Goal: Check status: Check status

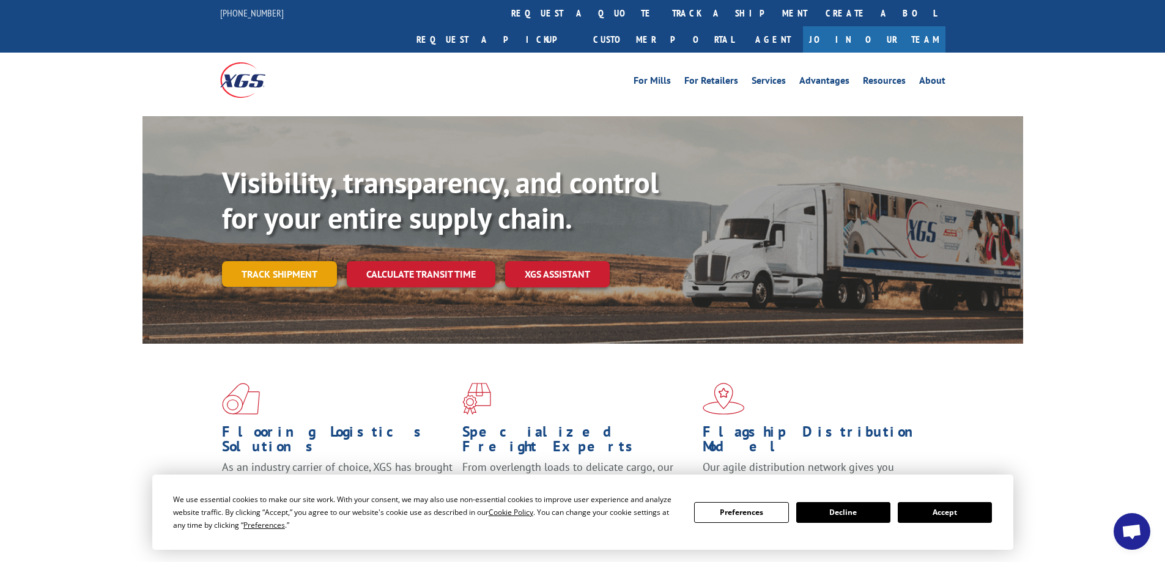
click at [254, 261] on link "Track shipment" at bounding box center [279, 274] width 115 height 26
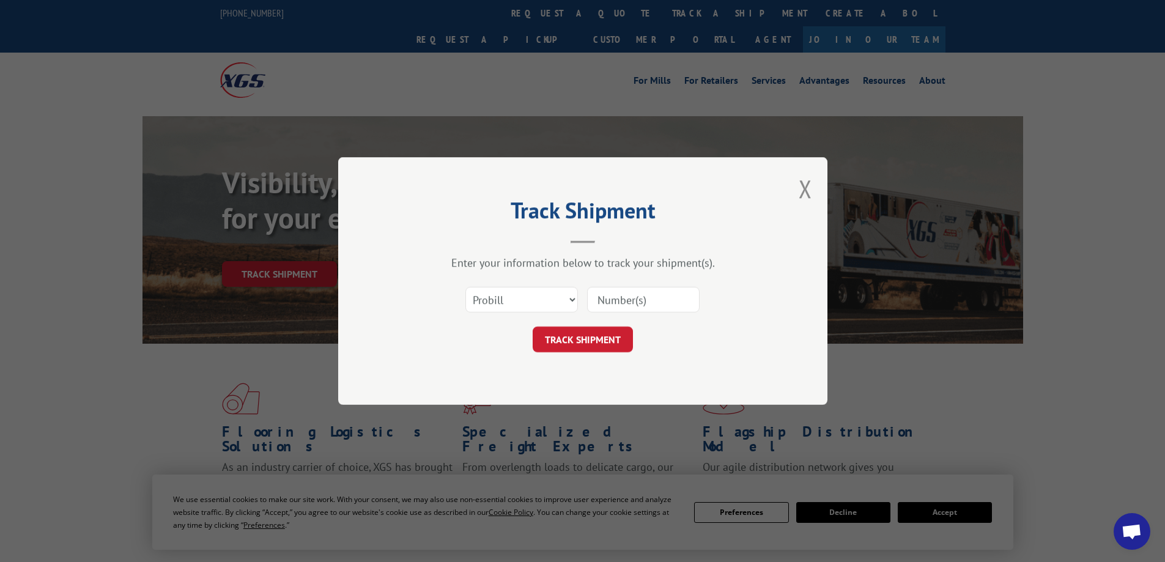
click at [625, 303] on input at bounding box center [643, 300] width 112 height 26
paste input "1021884900P4"
type input "1021884900P4"
click at [586, 336] on button "TRACK SHIPMENT" at bounding box center [582, 339] width 100 height 26
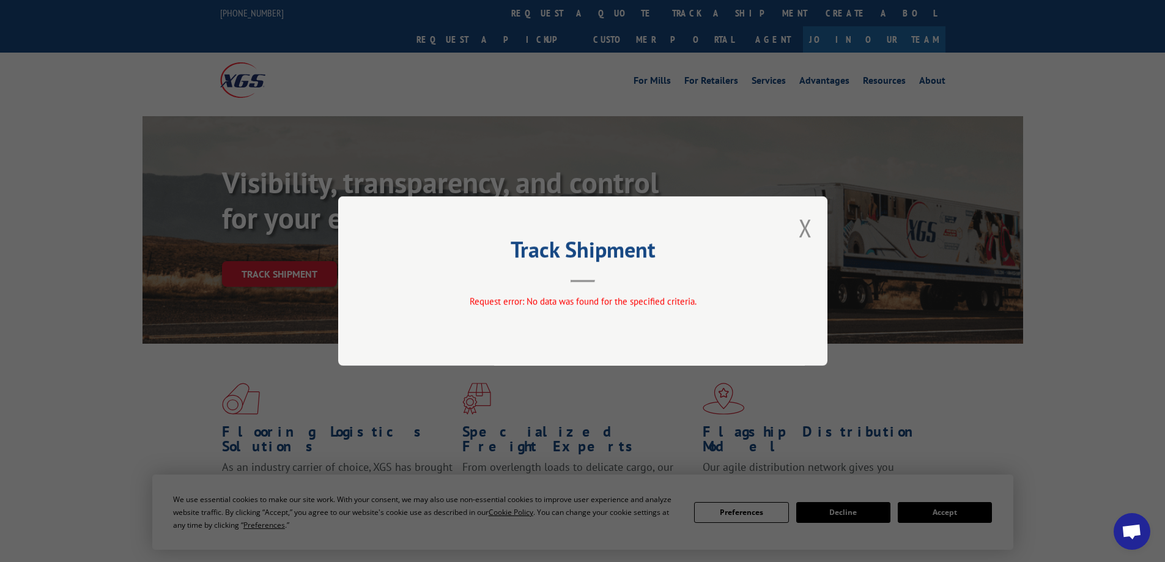
click at [813, 230] on div "Track Shipment Request error: No data was found for the specified criteria." at bounding box center [582, 280] width 489 height 169
click at [809, 229] on button "Close modal" at bounding box center [804, 228] width 13 height 32
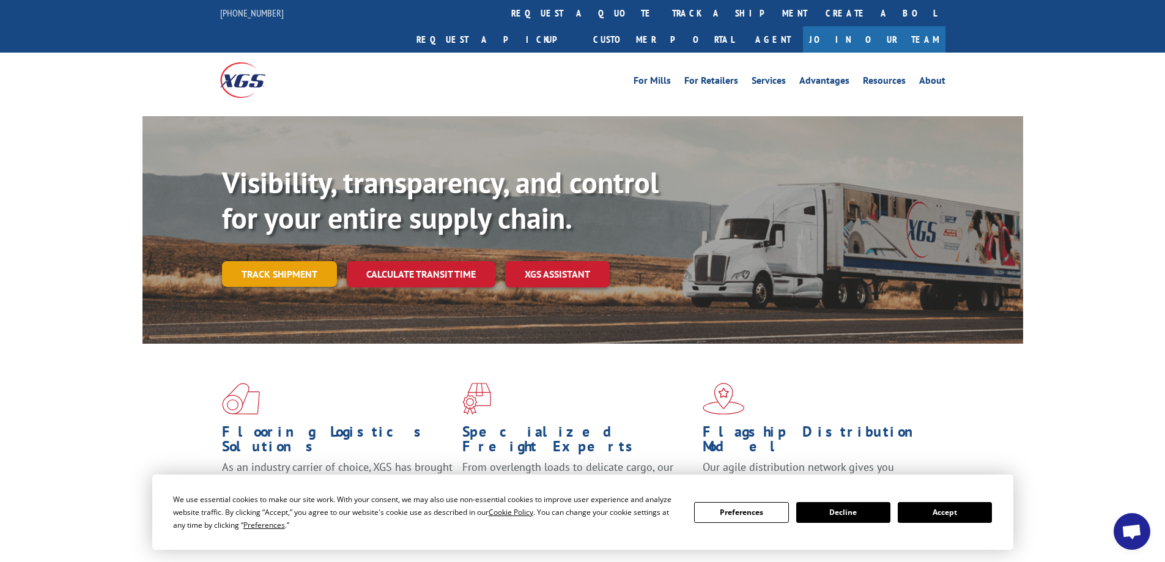
click at [277, 261] on link "Track shipment" at bounding box center [279, 274] width 115 height 26
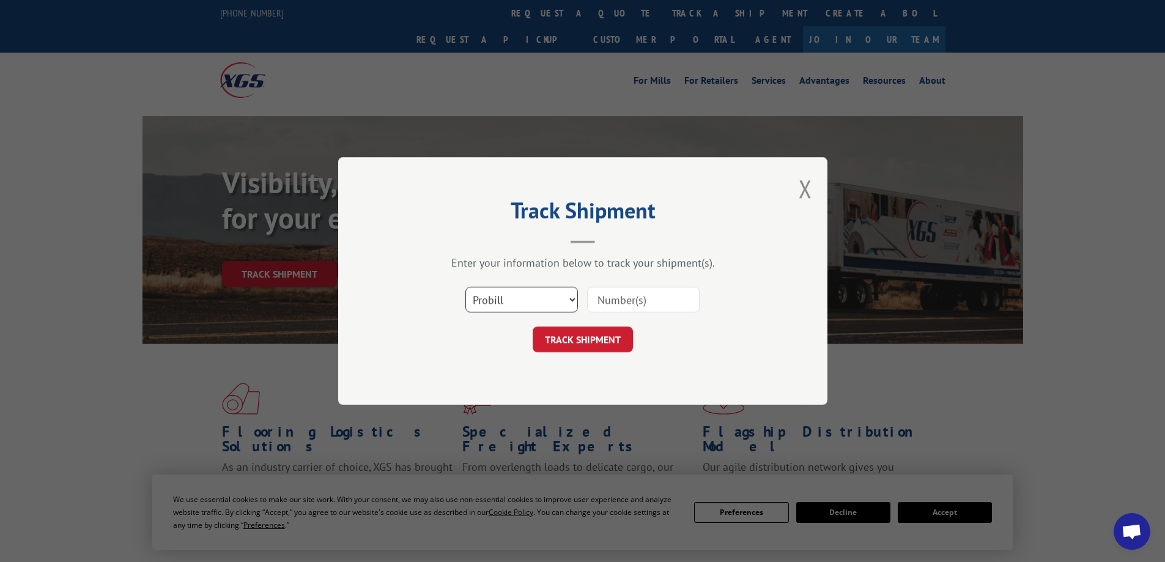
click at [568, 295] on select "Select category... Probill BOL PO" at bounding box center [521, 300] width 112 height 26
select select "bol"
click at [465, 287] on select "Select category... Probill BOL PO" at bounding box center [521, 300] width 112 height 26
click at [592, 303] on input at bounding box center [643, 300] width 112 height 26
paste input "00423690000167547"
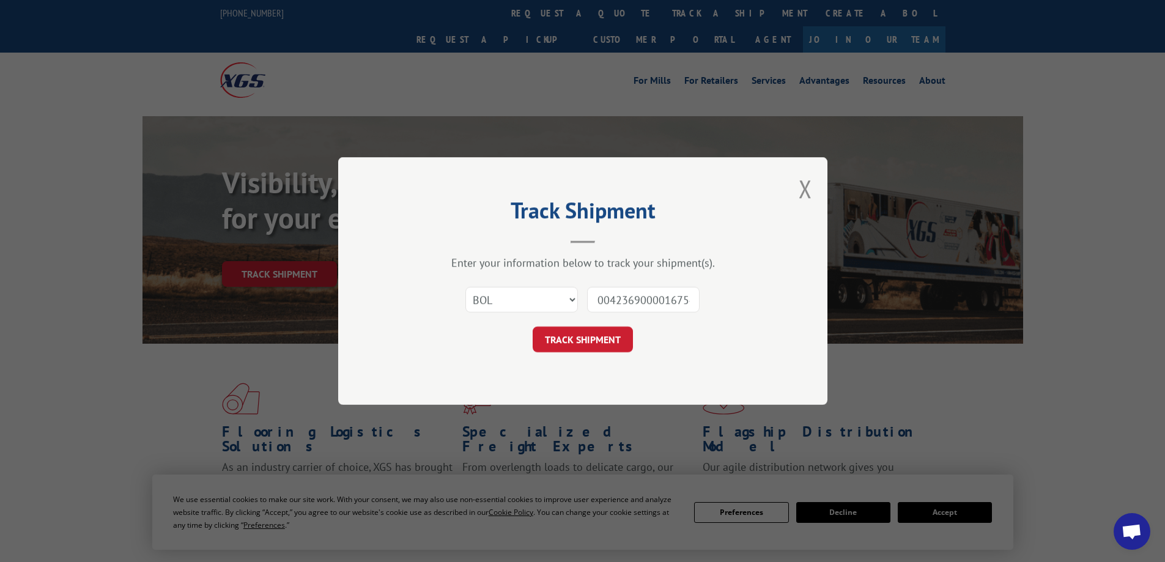
scroll to position [0, 10]
type input "00423690000167547"
click at [595, 335] on button "TRACK SHIPMENT" at bounding box center [582, 339] width 100 height 26
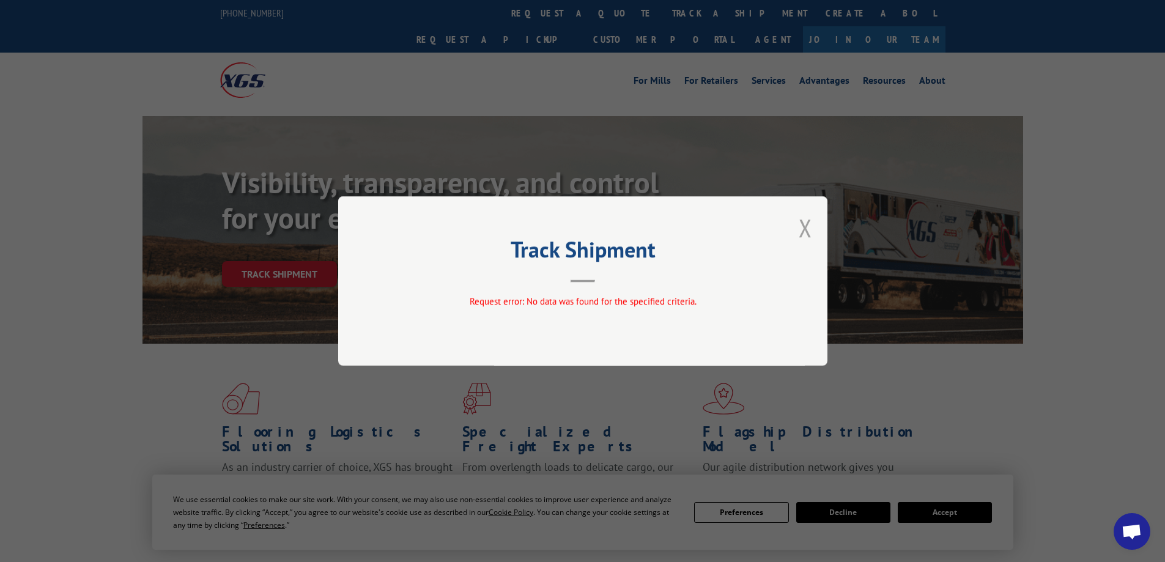
click at [804, 226] on button "Close modal" at bounding box center [804, 228] width 13 height 32
